Goal: Task Accomplishment & Management: Use online tool/utility

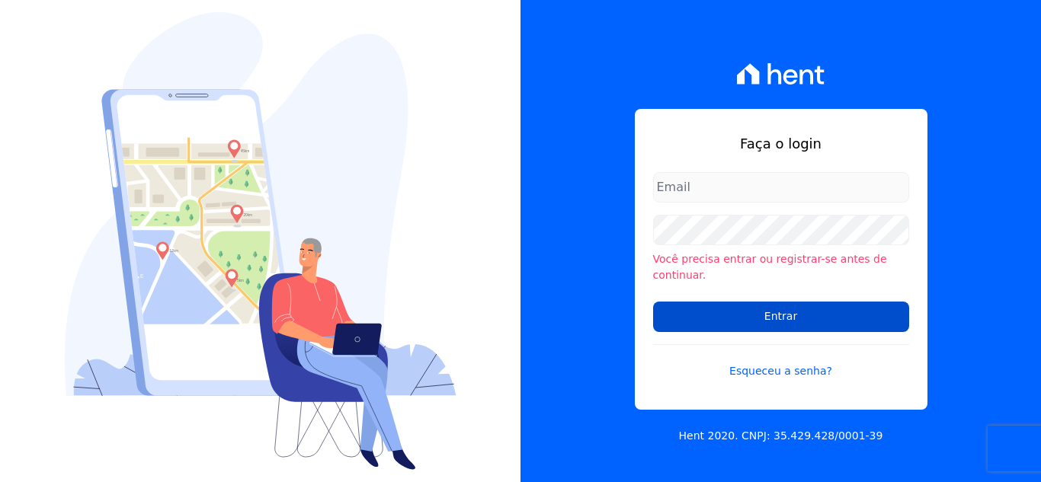
type input "[PERSON_NAME][EMAIL_ADDRESS][DOMAIN_NAME]"
click at [725, 309] on input "Entrar" at bounding box center [781, 317] width 256 height 30
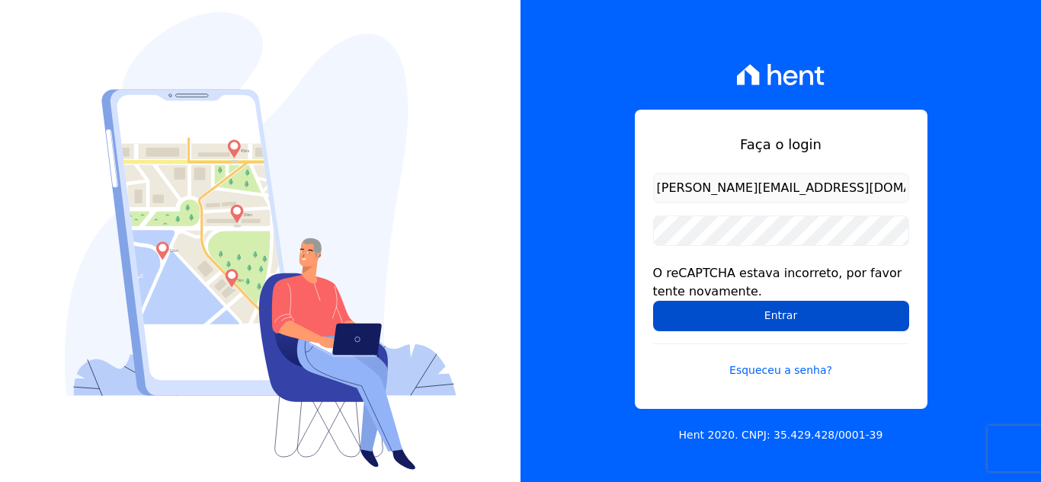
click at [770, 309] on input "Entrar" at bounding box center [781, 316] width 256 height 30
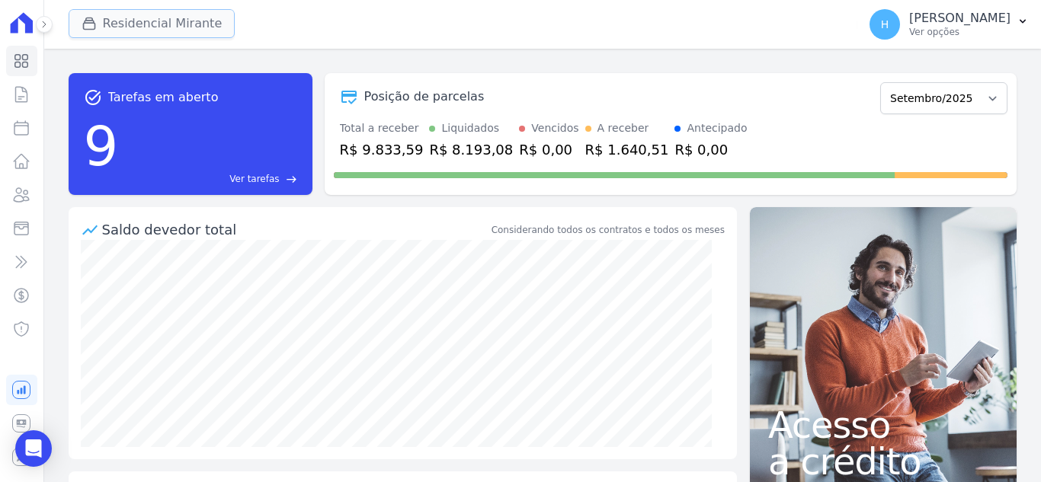
click at [111, 30] on button "Residencial Mirante" at bounding box center [152, 23] width 167 height 29
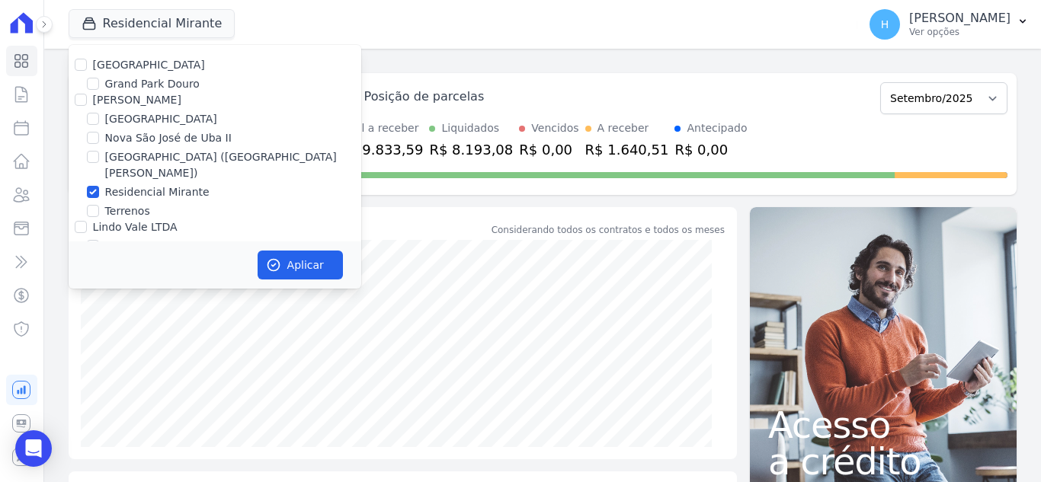
click at [77, 57] on div at bounding box center [81, 64] width 12 height 15
click at [85, 65] on input "Residencial Park" at bounding box center [81, 65] width 12 height 12
checkbox input "true"
click at [77, 95] on input "JG Freitas" at bounding box center [81, 100] width 12 height 12
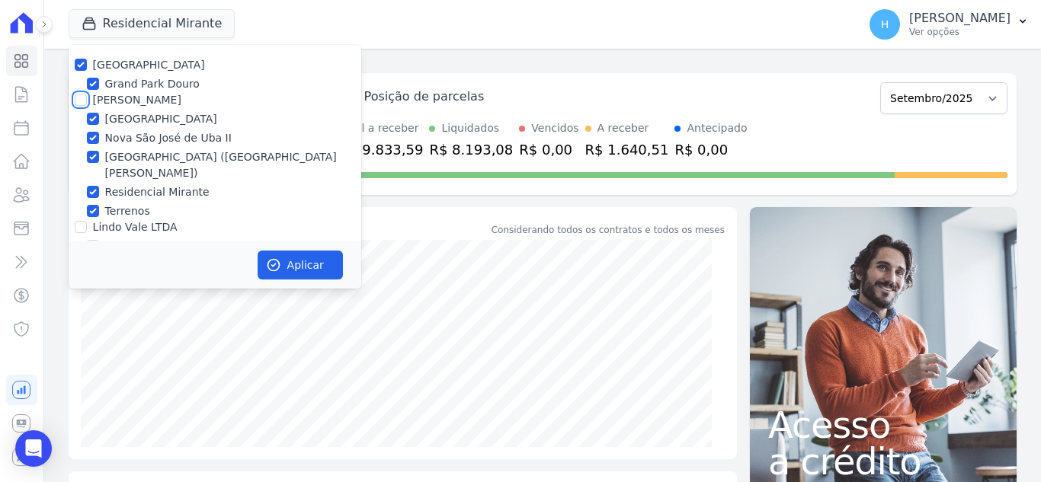
checkbox input "true"
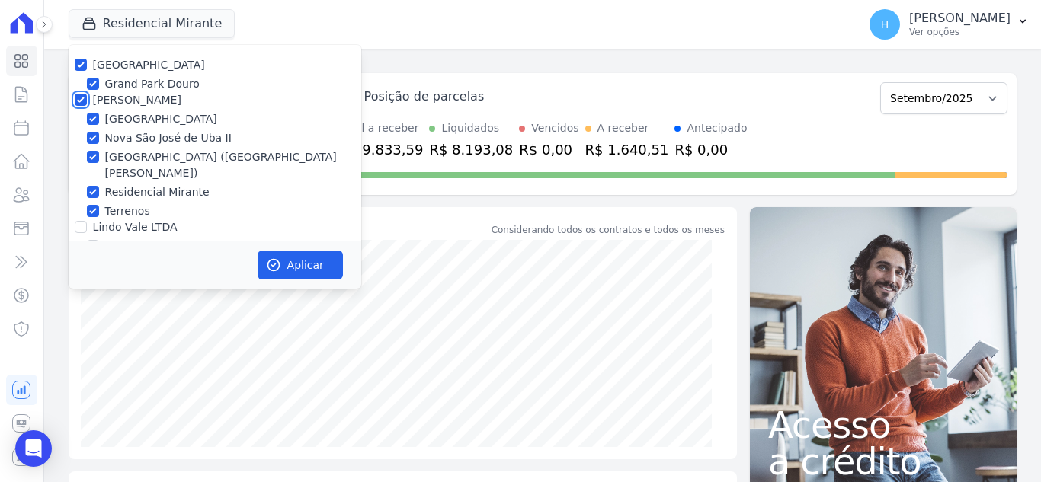
scroll to position [44, 0]
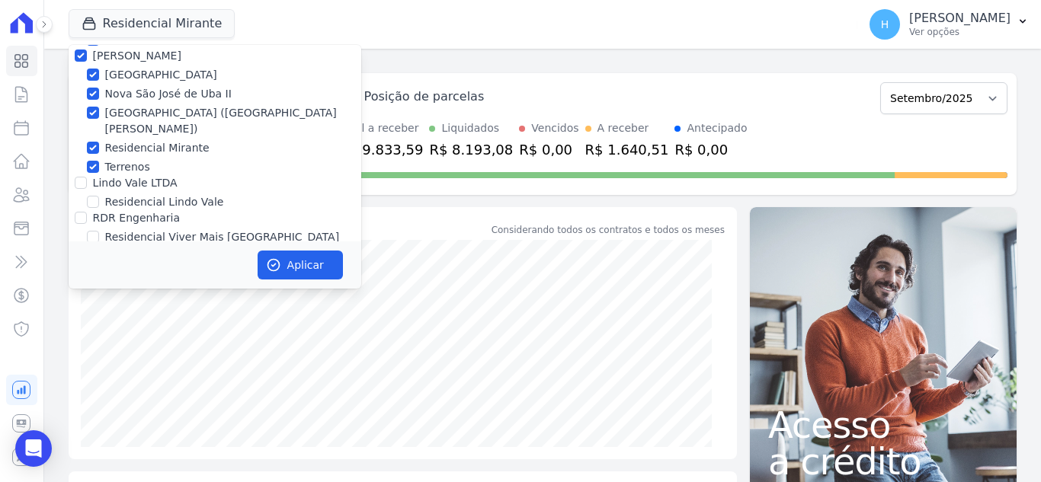
click at [79, 175] on div at bounding box center [81, 182] width 12 height 15
click at [81, 177] on input "Lindo Vale LTDA" at bounding box center [81, 183] width 12 height 12
checkbox input "true"
click at [75, 212] on input "RDR Engenharia" at bounding box center [81, 218] width 12 height 12
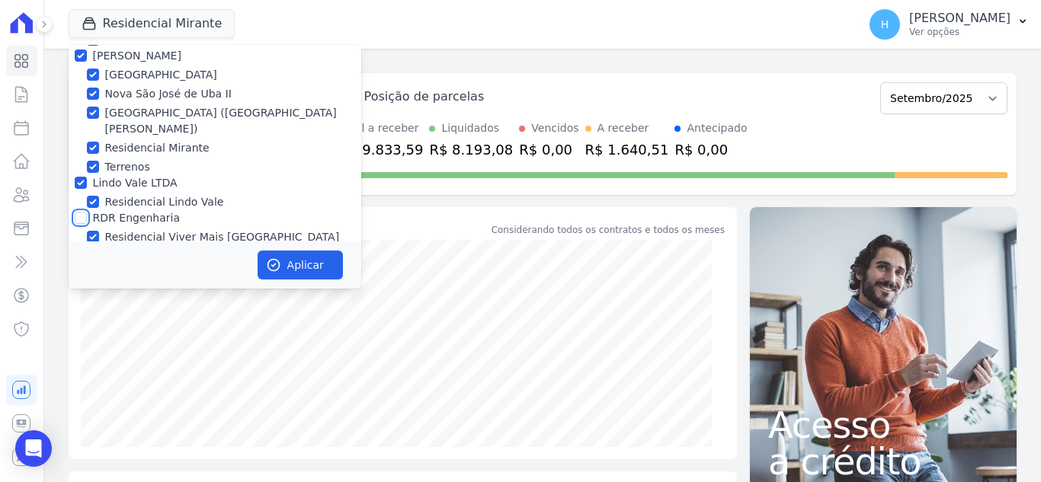
checkbox input "true"
click at [293, 272] on button "Aplicar" at bounding box center [300, 265] width 85 height 29
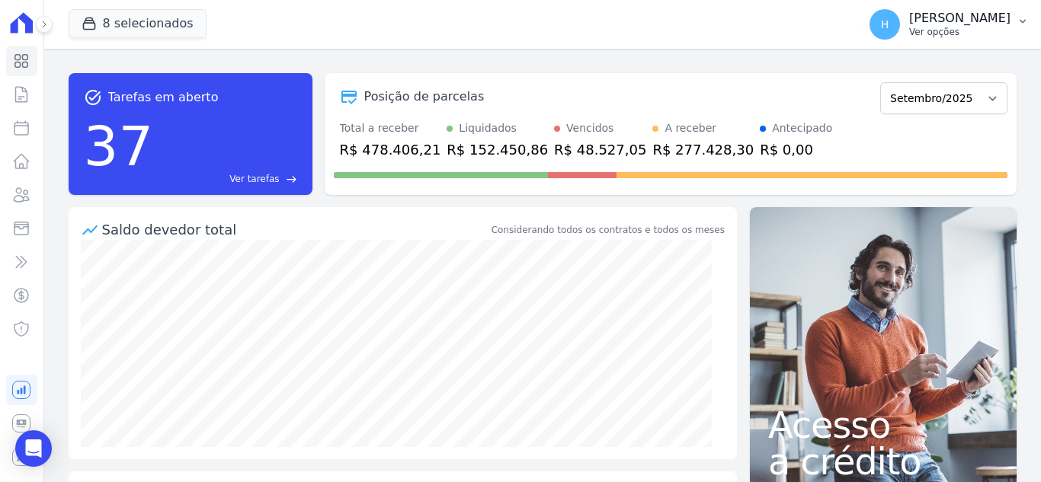
click at [975, 19] on p "Hellen Vilaça" at bounding box center [959, 18] width 101 height 15
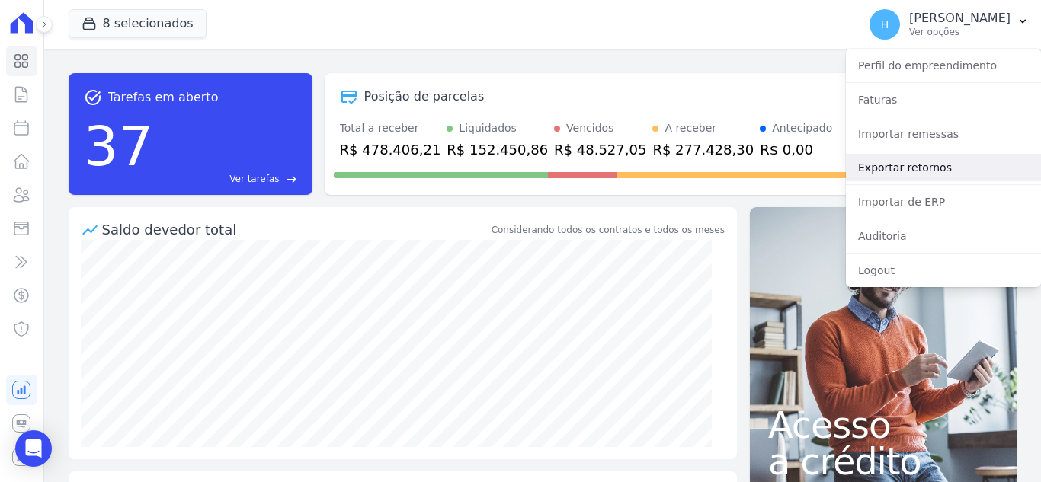
click at [949, 165] on link "Exportar retornos" at bounding box center [943, 167] width 195 height 27
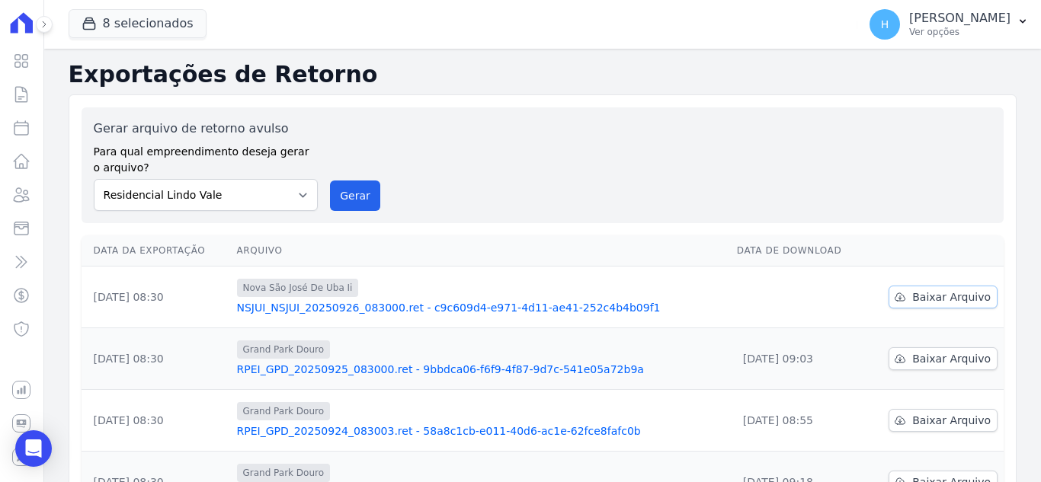
click at [976, 297] on span "Baixar Arquivo" at bounding box center [951, 297] width 79 height 15
